Goal: Task Accomplishment & Management: Understand process/instructions

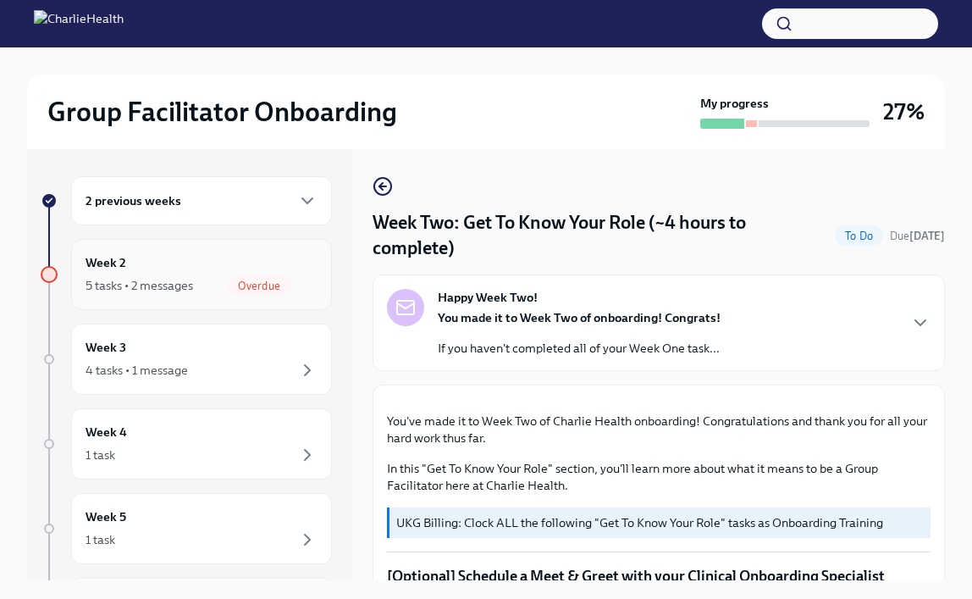
click at [175, 274] on div "Week 2 5 tasks • 2 messages Overdue" at bounding box center [202, 274] width 232 height 42
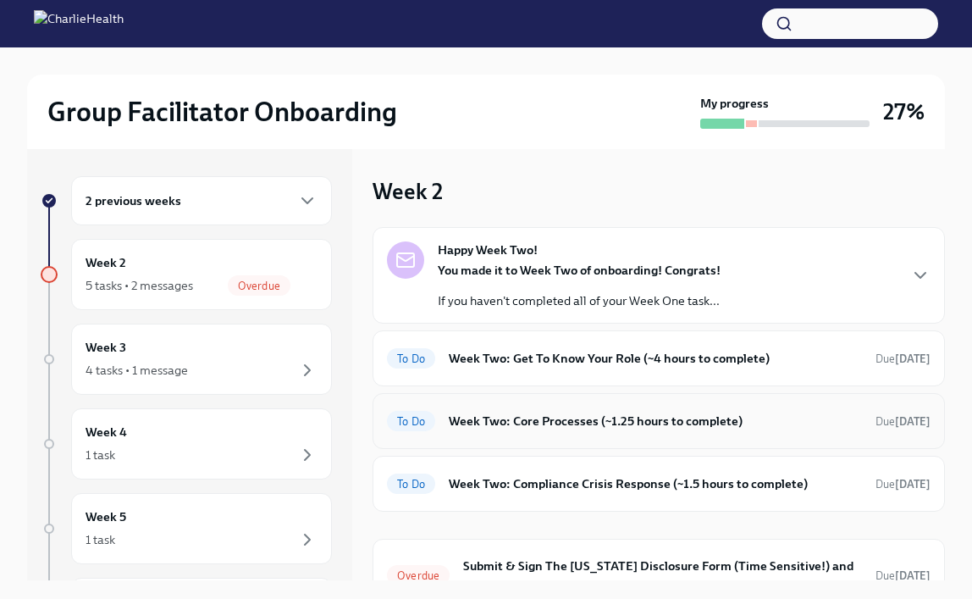
scroll to position [136, 0]
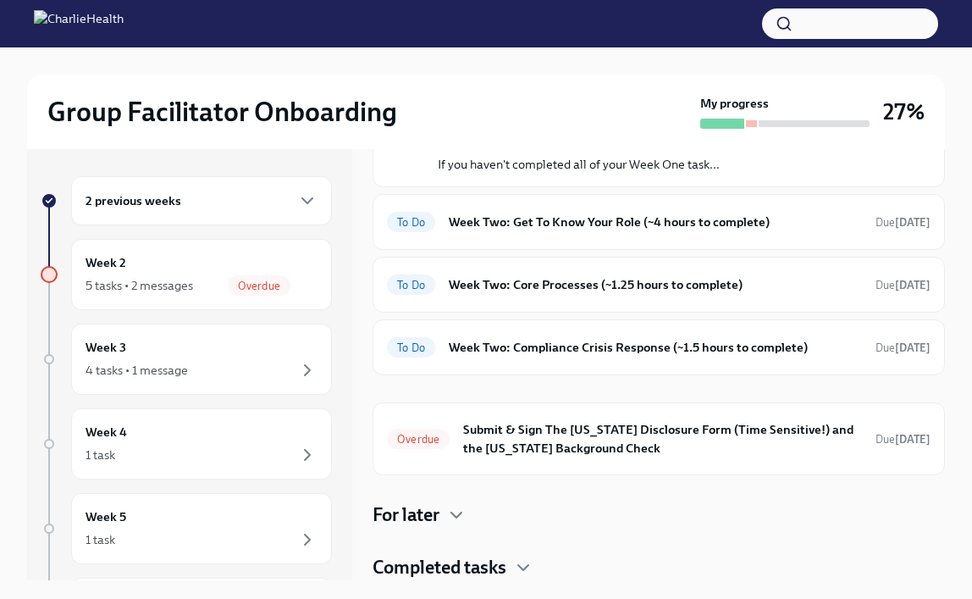
click at [488, 563] on h4 "Completed tasks" at bounding box center [440, 567] width 134 height 25
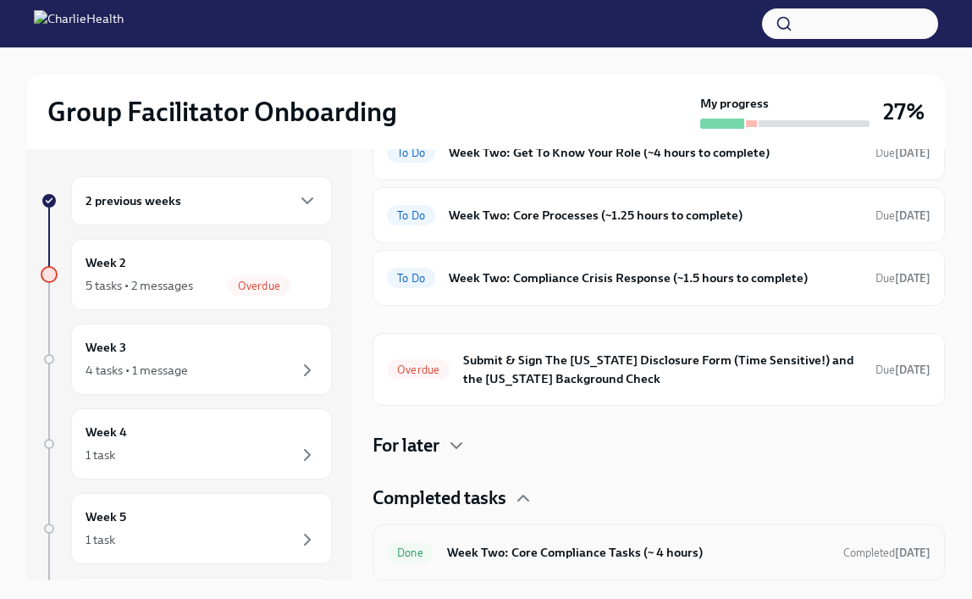
click at [582, 555] on h6 "Week Two: Core Compliance Tasks (~ 4 hours)" at bounding box center [638, 552] width 383 height 19
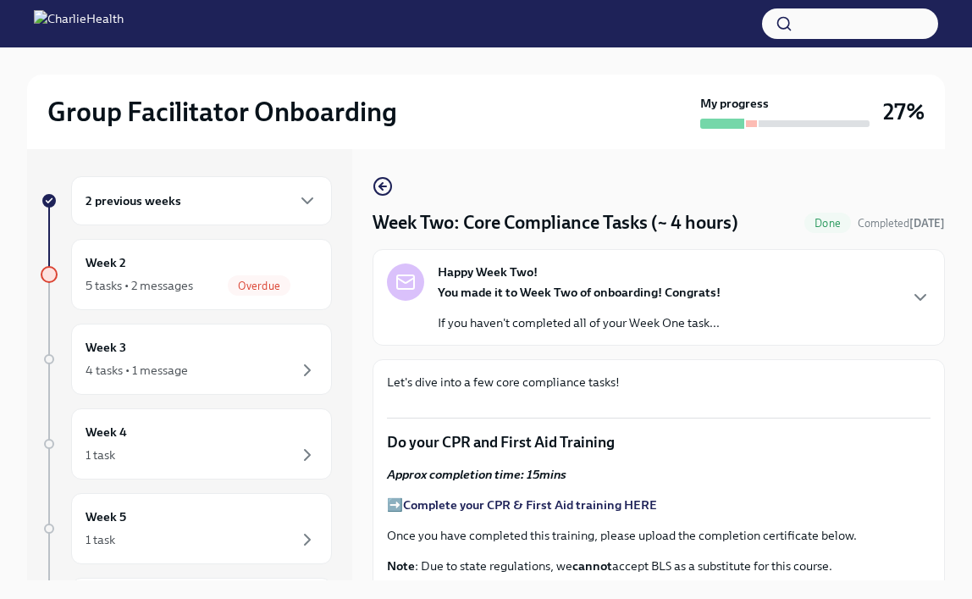
click at [591, 272] on div "Happy Week Two! You made it to Week Two of onboarding! Congrats! If you haven't…" at bounding box center [579, 297] width 283 height 68
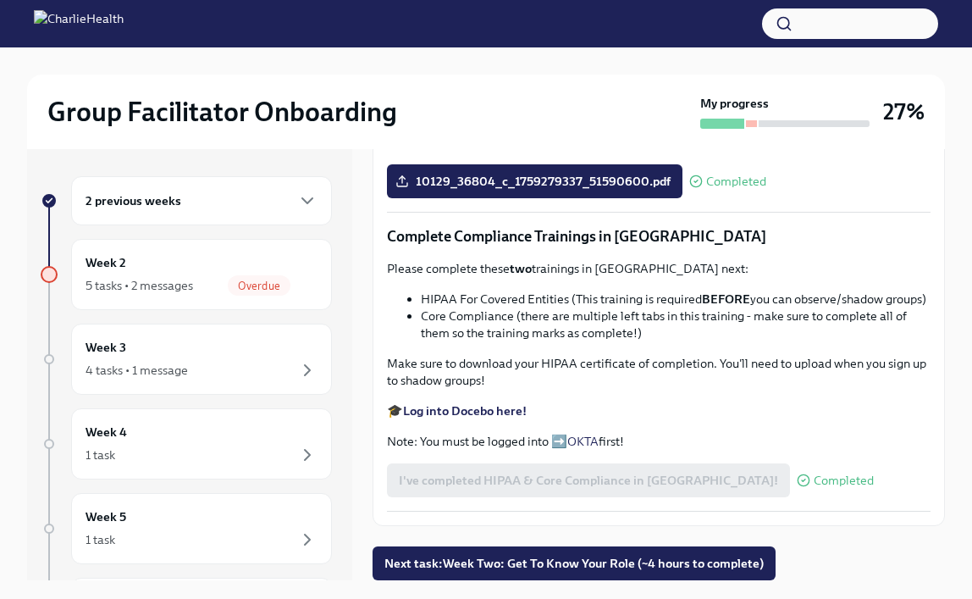
scroll to position [1518, 0]
click at [140, 269] on div "Week 2 5 tasks • 2 messages Overdue" at bounding box center [202, 274] width 232 height 42
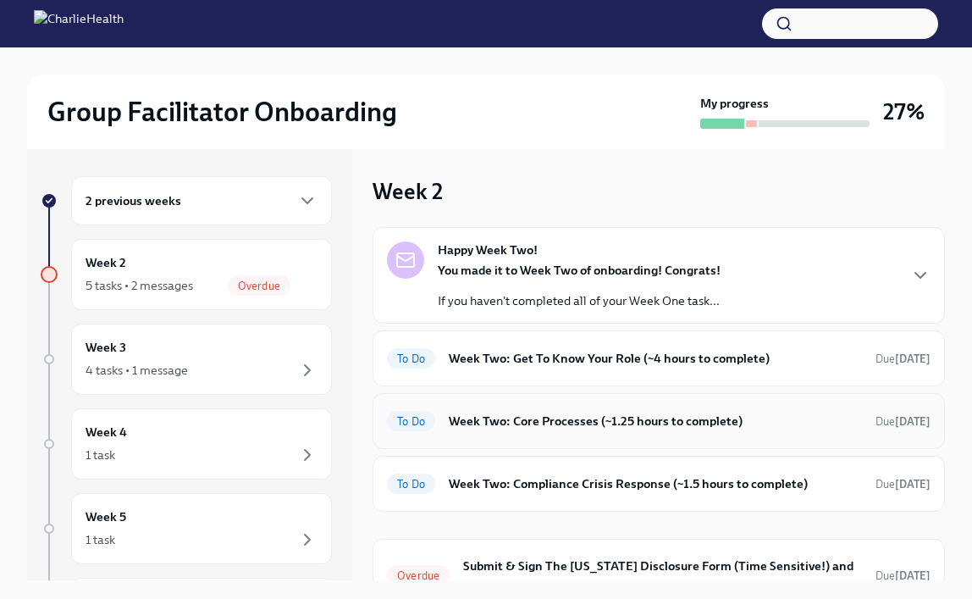
click at [513, 428] on h6 "Week Two: Core Processes (~1.25 hours to complete)" at bounding box center [655, 421] width 413 height 19
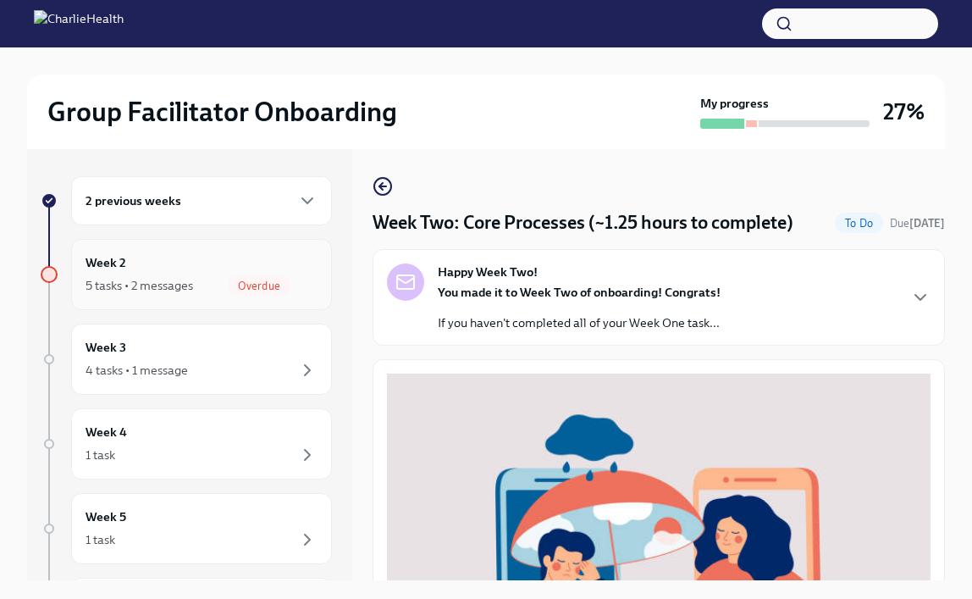
click at [164, 253] on div "Week 2 5 tasks • 2 messages Overdue" at bounding box center [202, 274] width 232 height 42
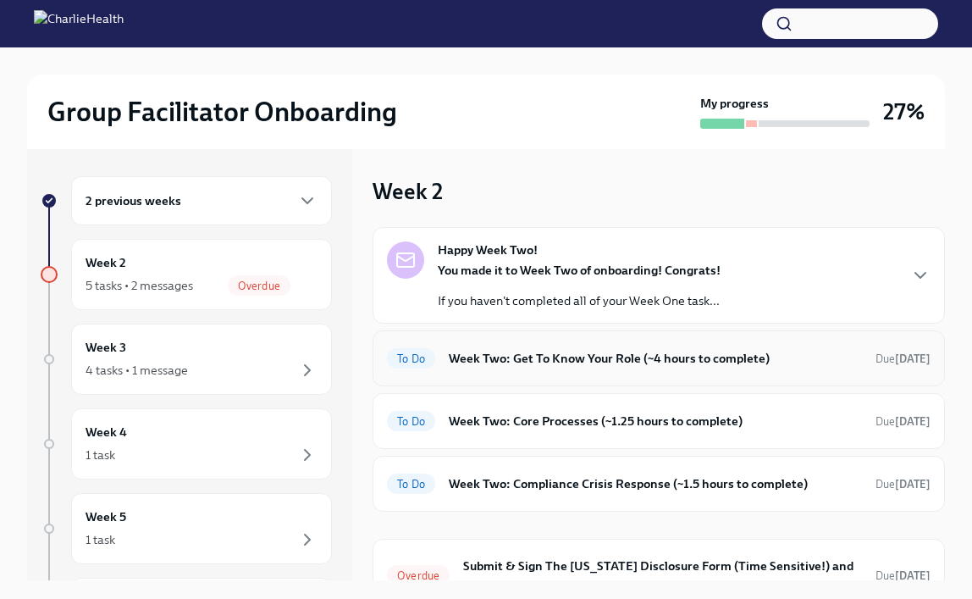
click at [740, 362] on h6 "Week Two: Get To Know Your Role (~4 hours to complete)" at bounding box center [655, 358] width 413 height 19
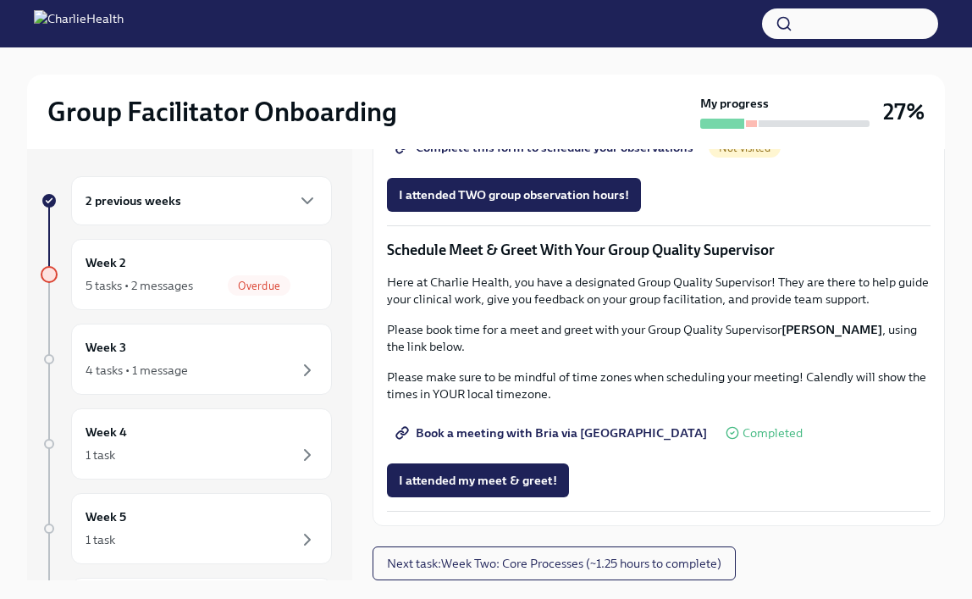
scroll to position [1501, 0]
click at [522, 156] on span "Complete this form to schedule your observations" at bounding box center [546, 147] width 295 height 17
click at [566, 563] on span "Next task : Week Two: Core Processes (~1.25 hours to complete)" at bounding box center [554, 563] width 334 height 17
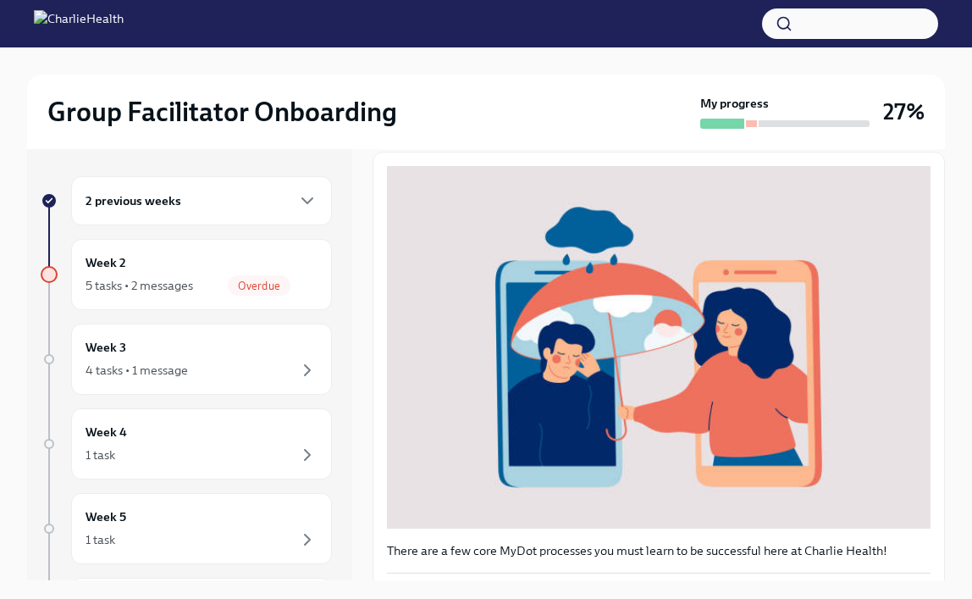
scroll to position [551, 0]
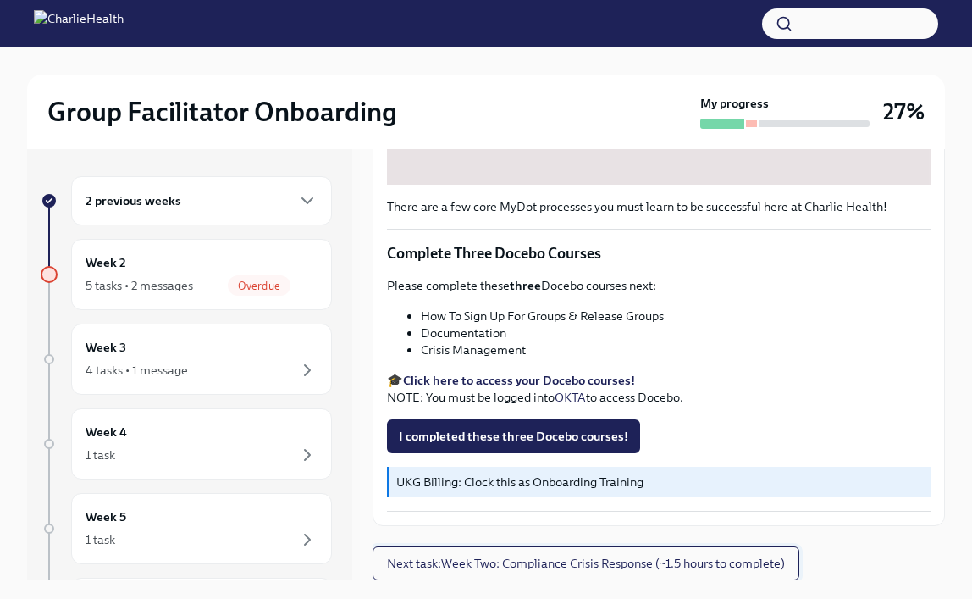
click at [567, 567] on span "Next task : Week Two: Compliance Crisis Response (~1.5 hours to complete)" at bounding box center [586, 563] width 398 height 17
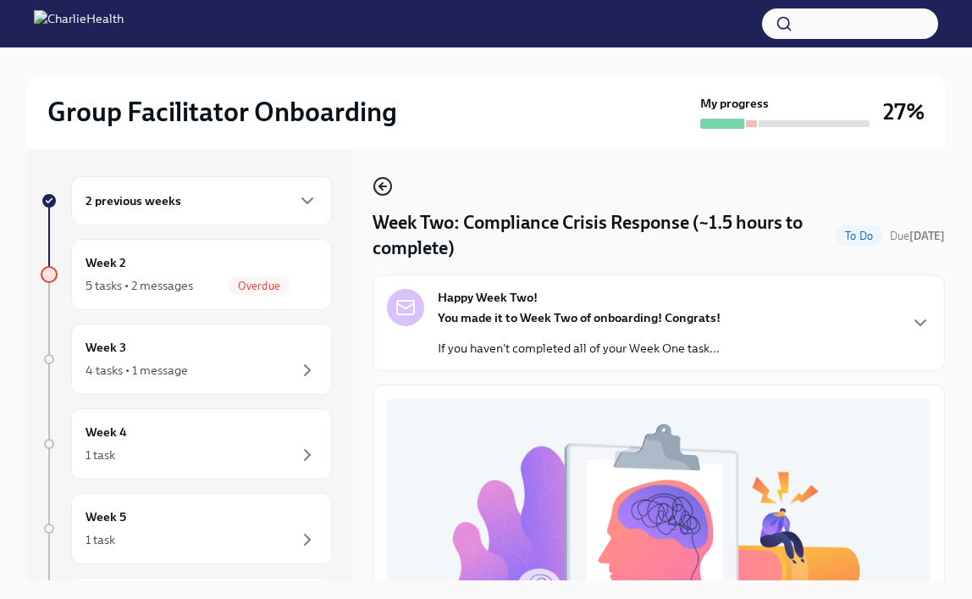
click at [379, 185] on icon "button" at bounding box center [380, 186] width 3 height 7
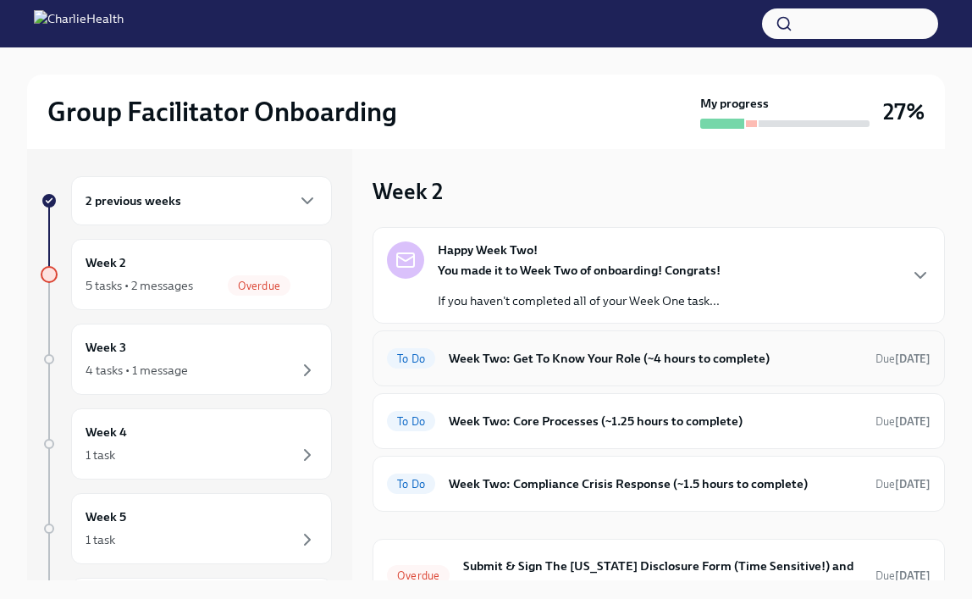
click at [519, 365] on h6 "Week Two: Get To Know Your Role (~4 hours to complete)" at bounding box center [655, 358] width 413 height 19
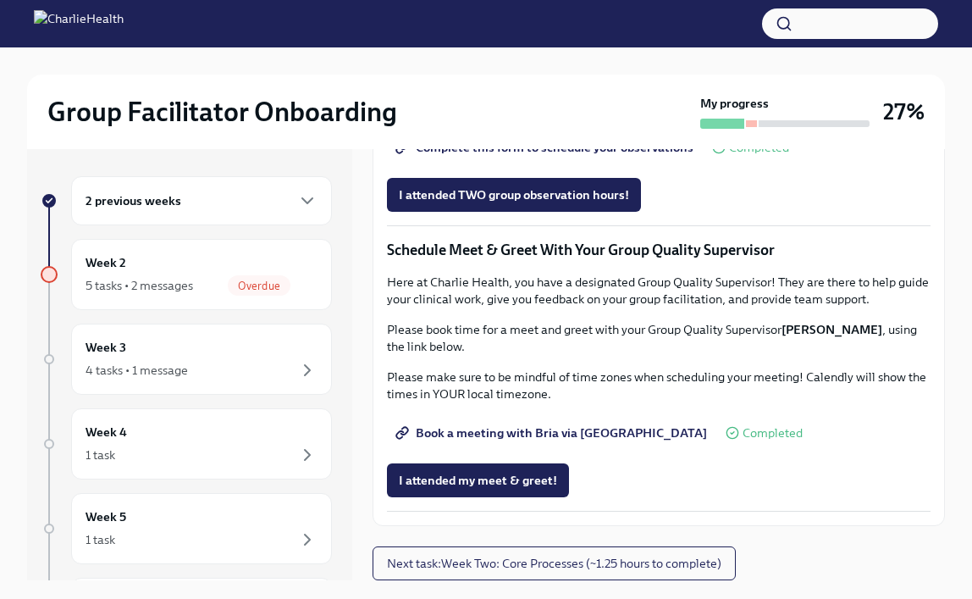
scroll to position [1324, 0]
click at [197, 268] on div "Week 2 5 tasks • 2 messages Overdue" at bounding box center [202, 274] width 232 height 42
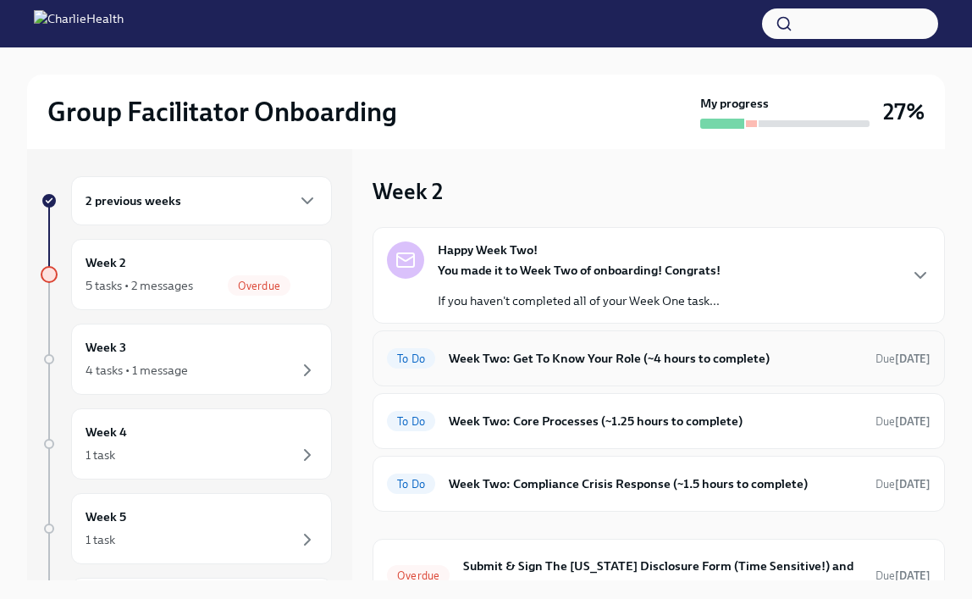
click at [541, 368] on div "To Do Week Two: Get To Know Your Role (~4 hours to complete) Due [DATE]" at bounding box center [659, 358] width 544 height 27
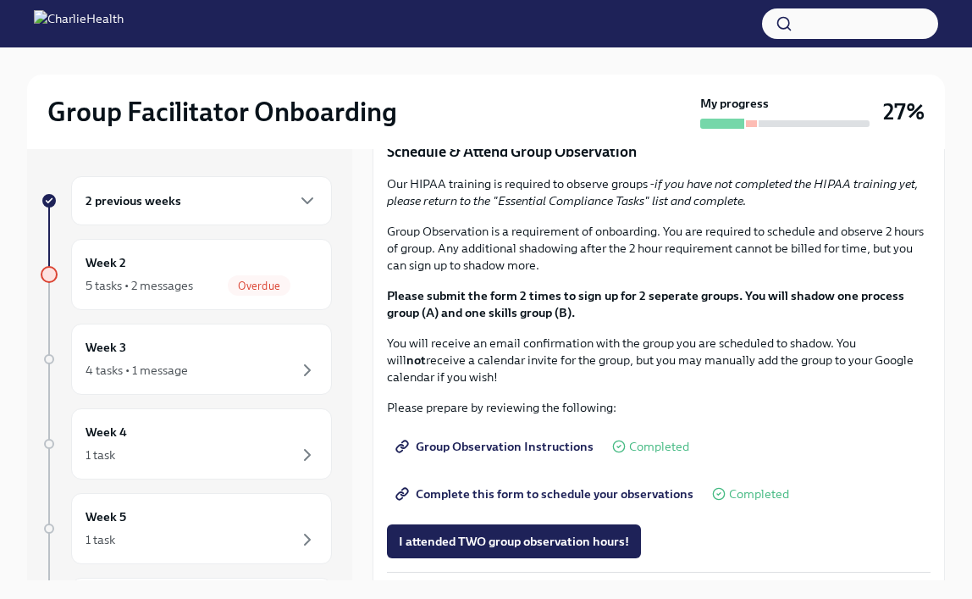
scroll to position [842, 0]
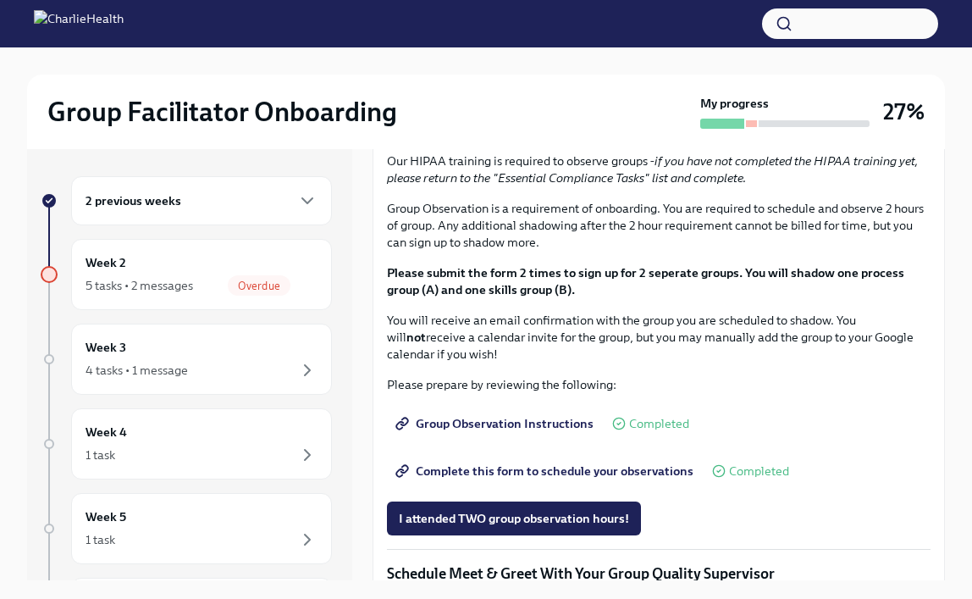
click at [533, 12] on strong "Click here to access your Docebo!" at bounding box center [496, 4] width 186 height 15
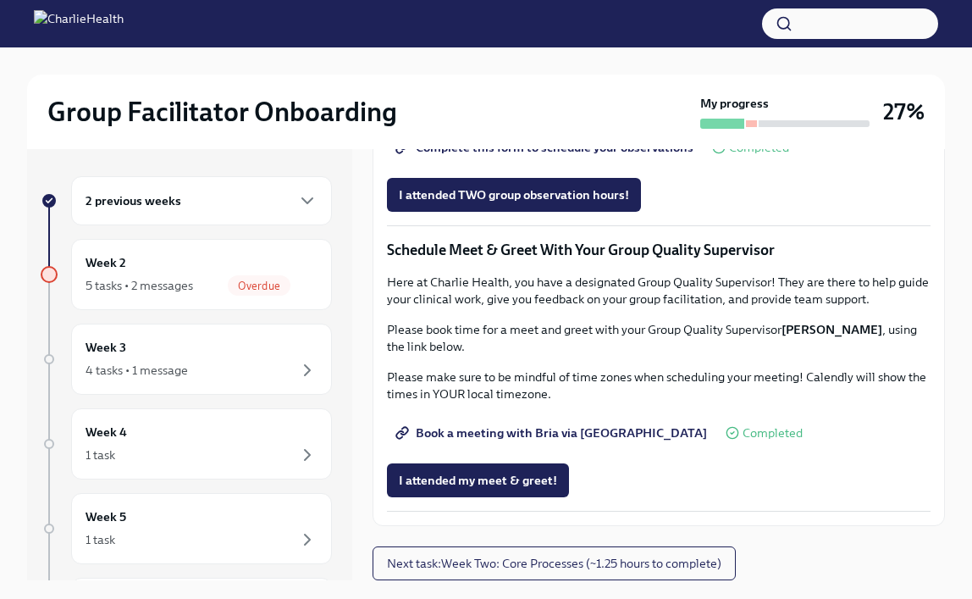
scroll to position [1573, 0]
click at [548, 559] on span "Next task : Week Two: Core Processes (~1.25 hours to complete)" at bounding box center [554, 563] width 334 height 17
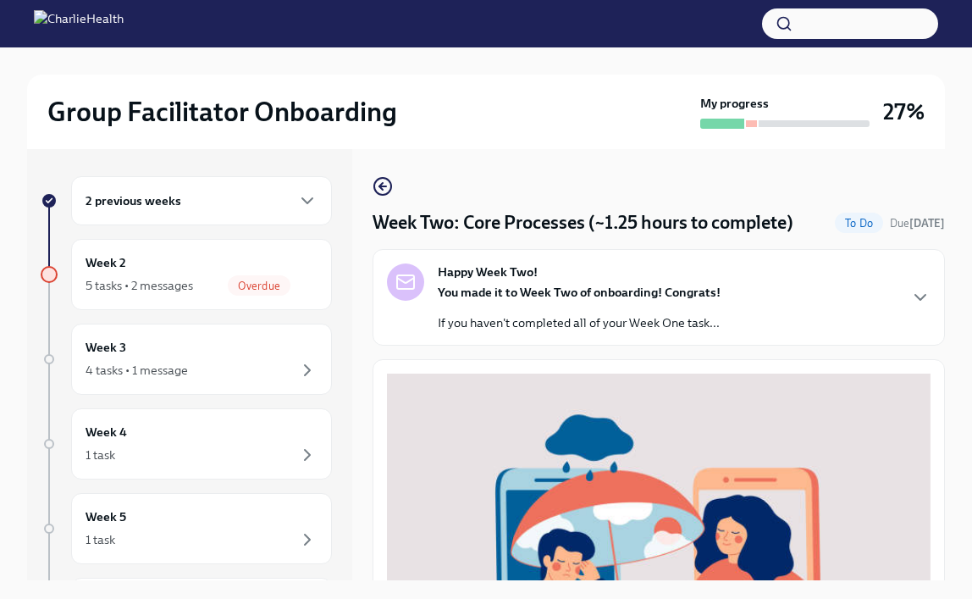
scroll to position [551, 0]
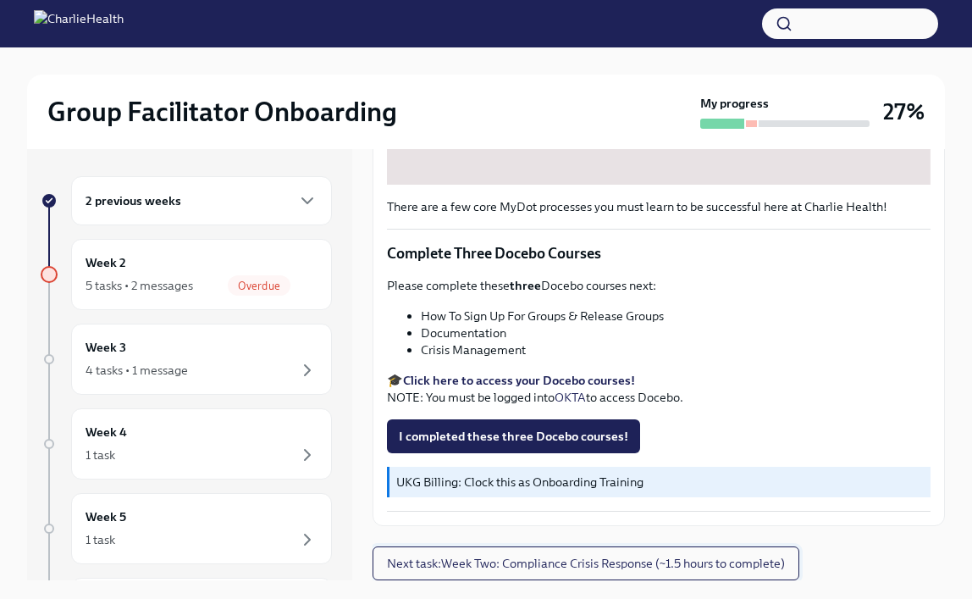
click at [555, 571] on span "Next task : Week Two: Compliance Crisis Response (~1.5 hours to complete)" at bounding box center [586, 563] width 398 height 17
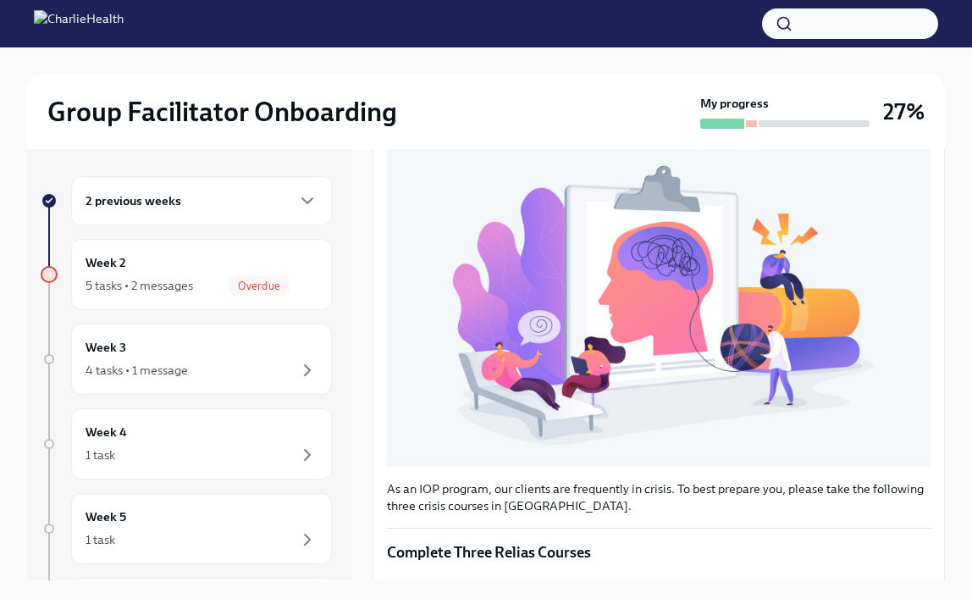
scroll to position [574, 0]
